Goal: Transaction & Acquisition: Book appointment/travel/reservation

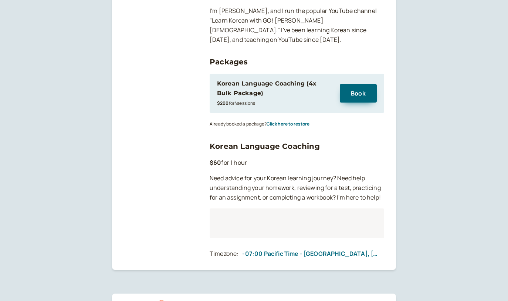
scroll to position [154, 0]
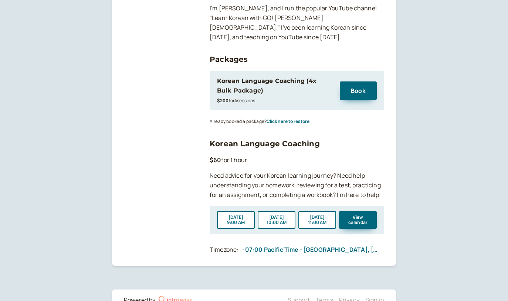
click at [289, 211] on button "[DATE] 10:00 AM" at bounding box center [277, 220] width 38 height 18
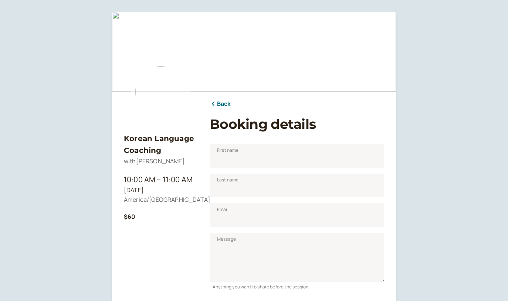
click at [223, 105] on link "Back" at bounding box center [220, 104] width 21 height 10
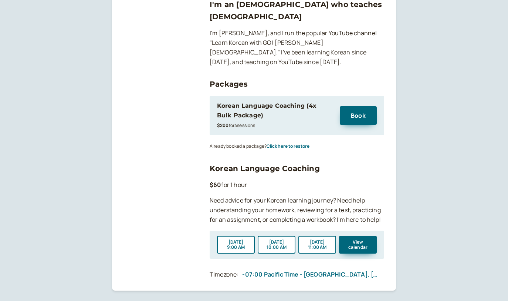
scroll to position [152, 0]
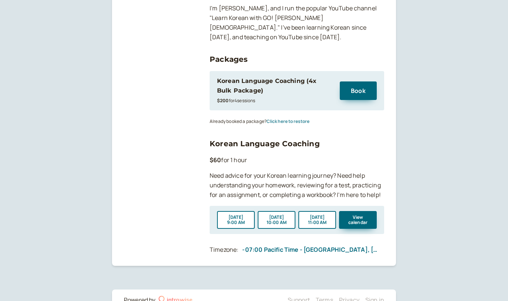
click at [275, 119] on button "Click here to restore" at bounding box center [288, 121] width 43 height 5
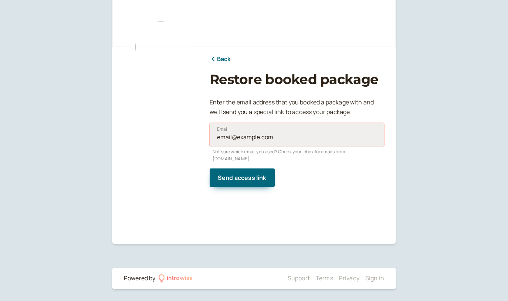
click at [255, 136] on input "Email" at bounding box center [297, 135] width 175 height 24
type input "[EMAIL_ADDRESS][DOMAIN_NAME]"
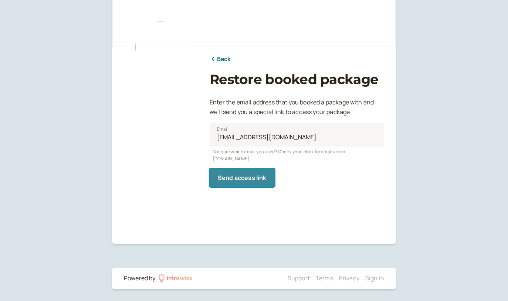
click at [250, 173] on span "Send access link" at bounding box center [242, 177] width 49 height 8
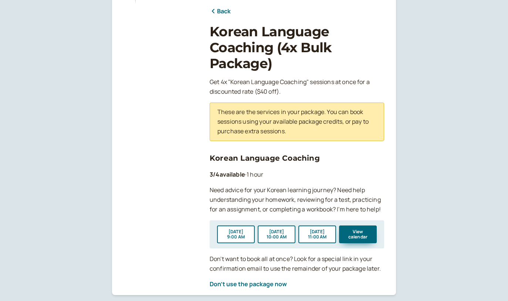
scroll to position [144, 0]
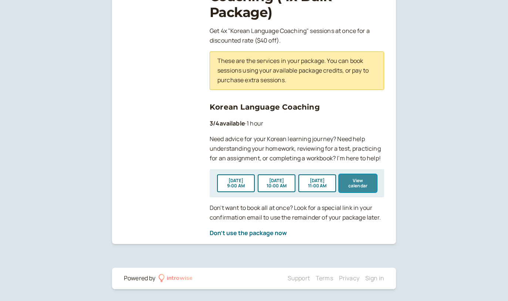
click at [354, 184] on button "View calendar" at bounding box center [358, 183] width 38 height 18
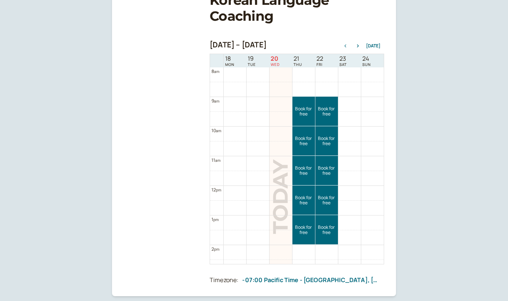
scroll to position [127, 0]
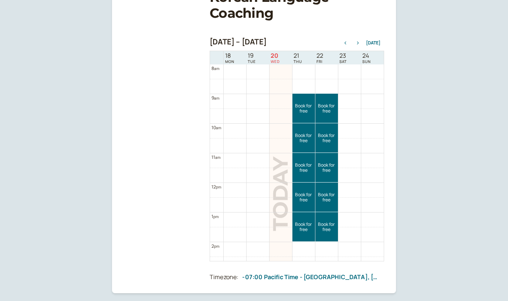
click at [360, 42] on icon "button" at bounding box center [358, 42] width 9 height 3
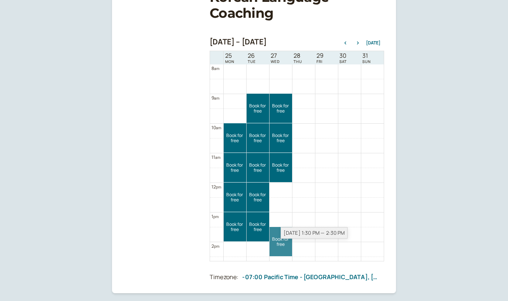
click at [281, 237] on div "Aug 27, 1:30 PM — 2:30 PM" at bounding box center [314, 232] width 67 height 11
click at [281, 239] on link "Book for free free" at bounding box center [281, 241] width 23 height 29
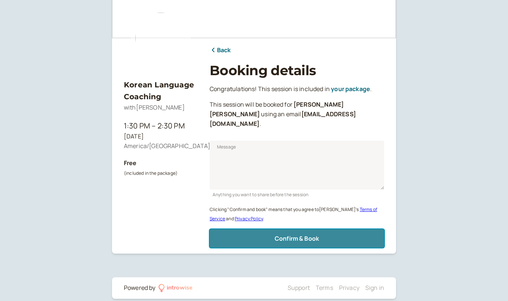
click at [281, 234] on span "Confirm & Book" at bounding box center [297, 238] width 44 height 8
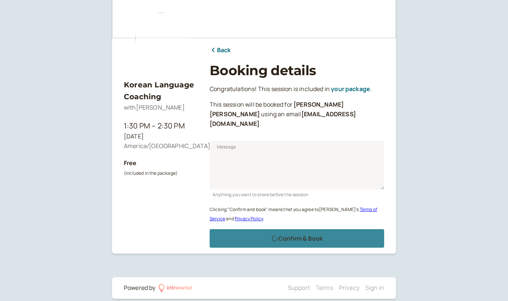
scroll to position [30, 0]
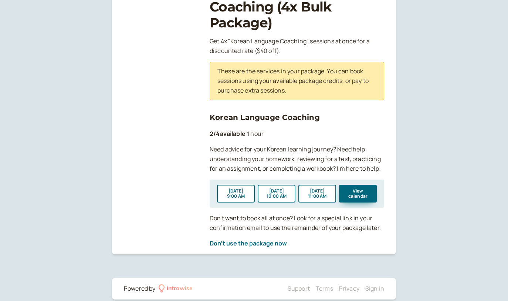
scroll to position [144, 0]
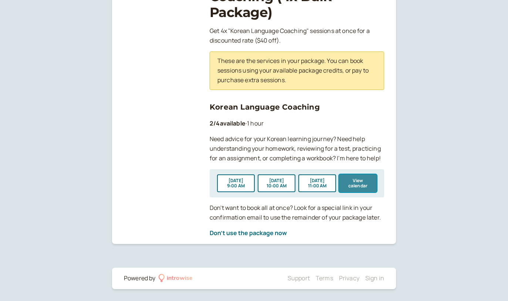
click at [359, 184] on button "View calendar" at bounding box center [358, 183] width 38 height 18
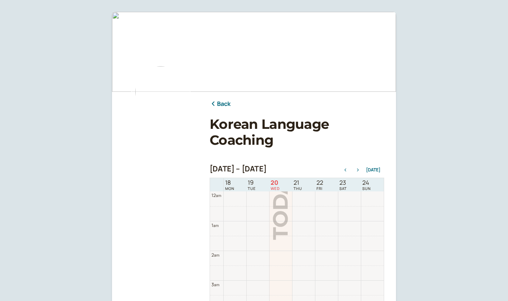
scroll to position [237, 0]
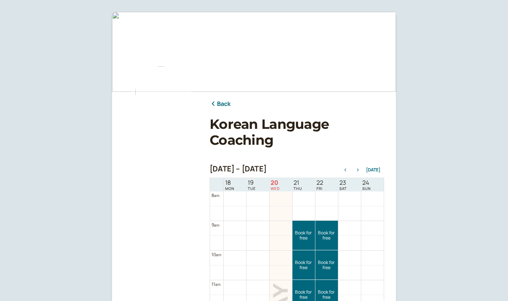
click at [359, 170] on icon "button" at bounding box center [358, 169] width 2 height 3
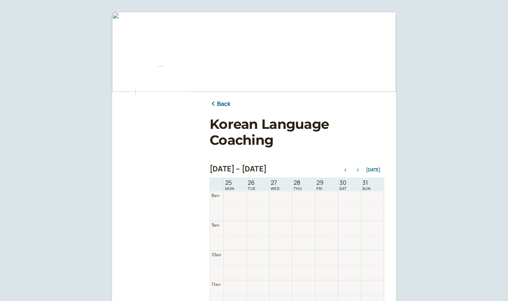
click at [359, 170] on icon "button" at bounding box center [358, 169] width 2 height 3
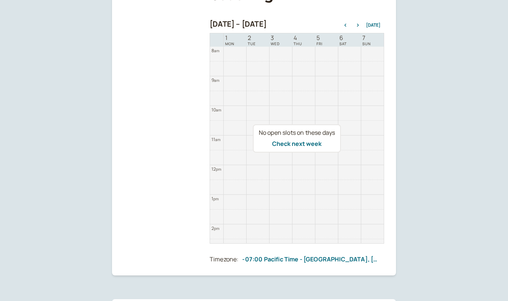
scroll to position [146, 0]
